Goal: Check status

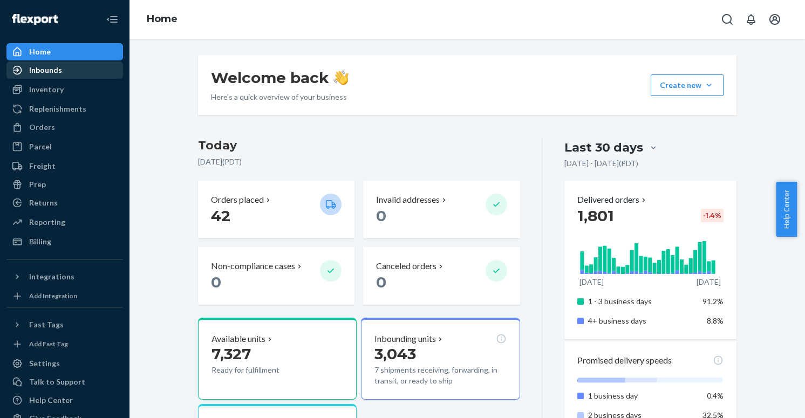
click at [52, 74] on div "Inbounds" at bounding box center [45, 70] width 33 height 11
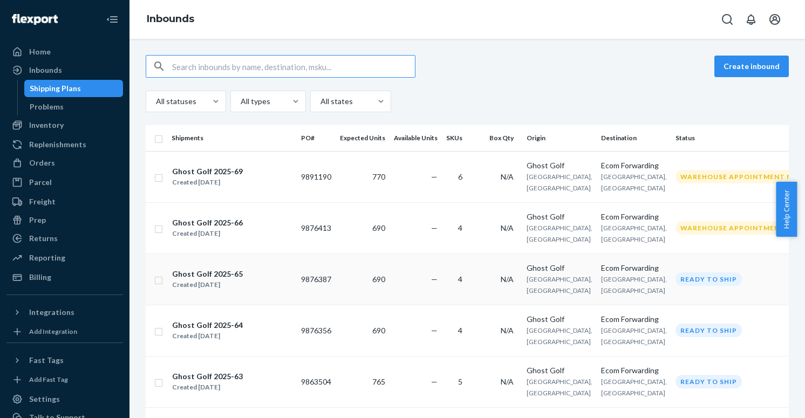
click at [311, 303] on td "9876387" at bounding box center [316, 279] width 39 height 51
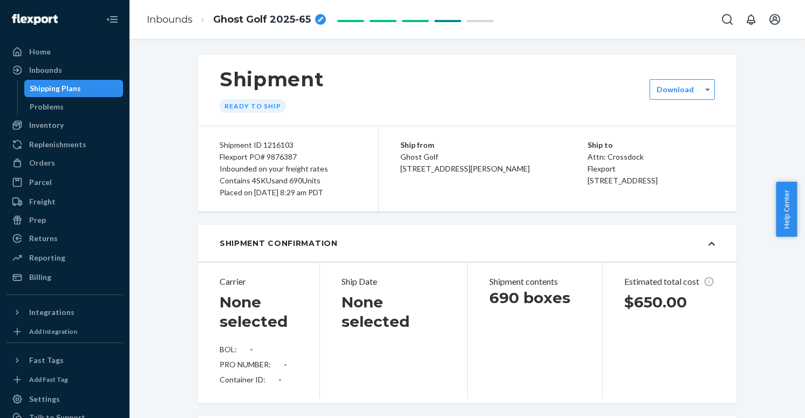
click at [277, 157] on div "Flexport PO# 9876387" at bounding box center [288, 157] width 137 height 12
copy div "9876387"
